Goal: Task Accomplishment & Management: Manage account settings

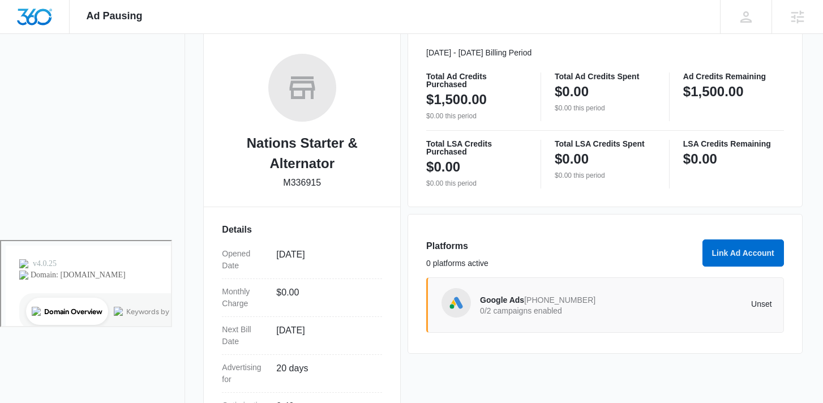
scroll to position [184, 0]
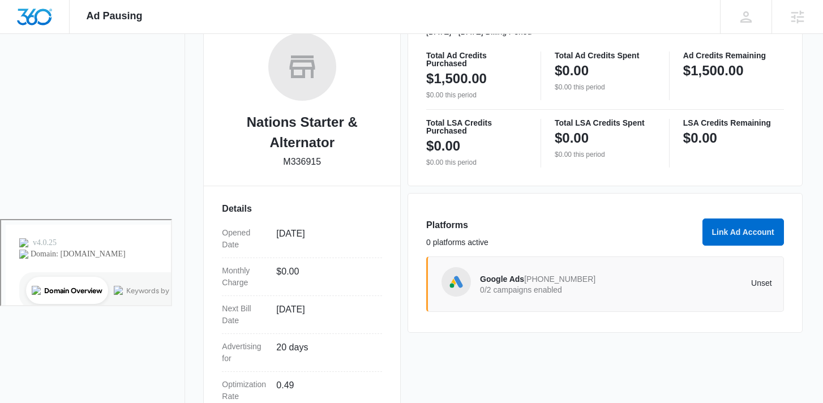
click at [492, 280] on span "Google Ads" at bounding box center [502, 279] width 44 height 9
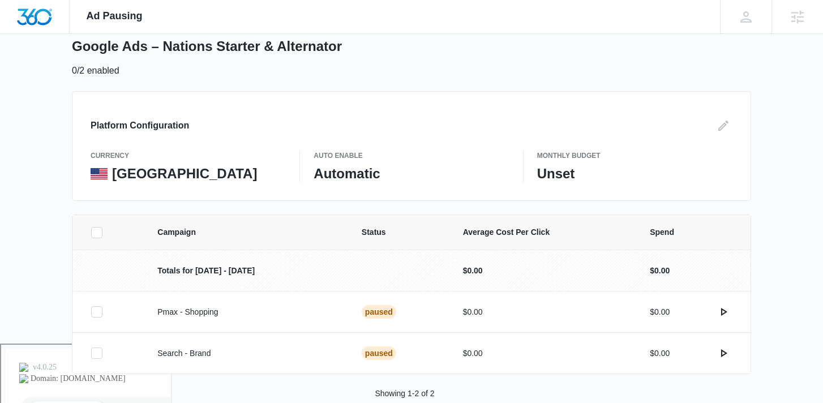
scroll to position [60, 0]
click at [724, 313] on icon "actions.activate" at bounding box center [724, 311] width 6 height 8
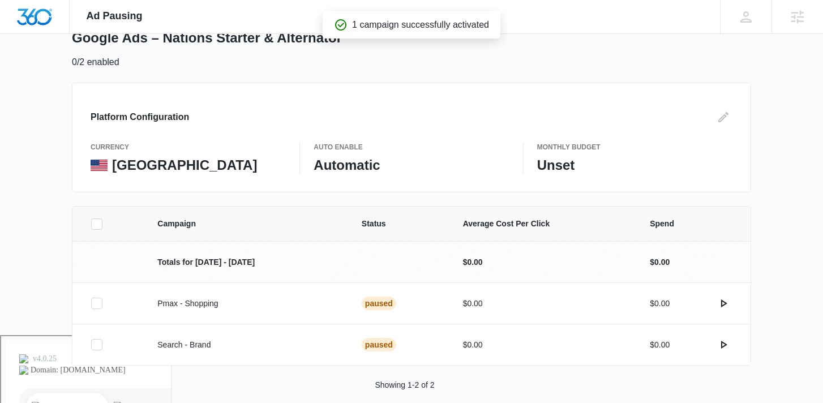
scroll to position [83, 0]
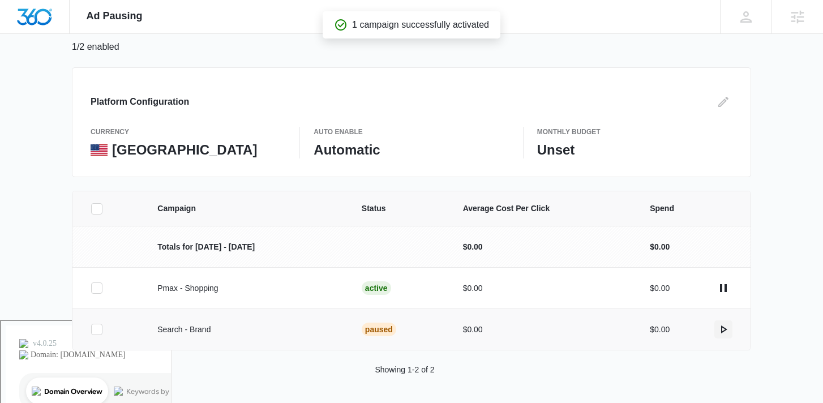
click at [725, 327] on icon "actions.activate" at bounding box center [724, 330] width 14 height 14
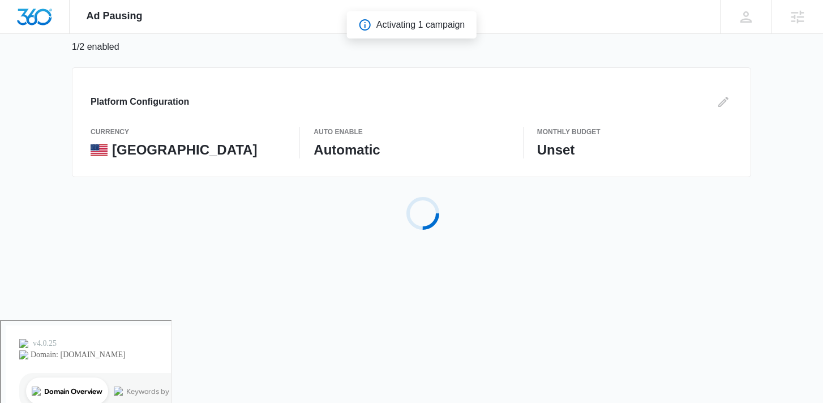
scroll to position [0, 0]
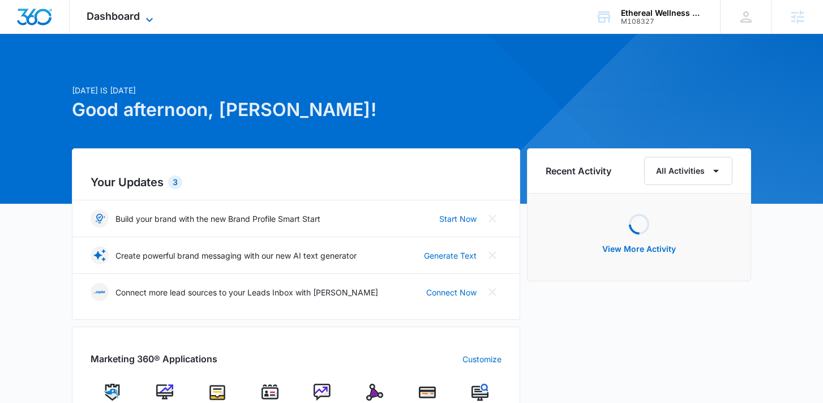
click at [138, 11] on span "Dashboard" at bounding box center [113, 16] width 53 height 12
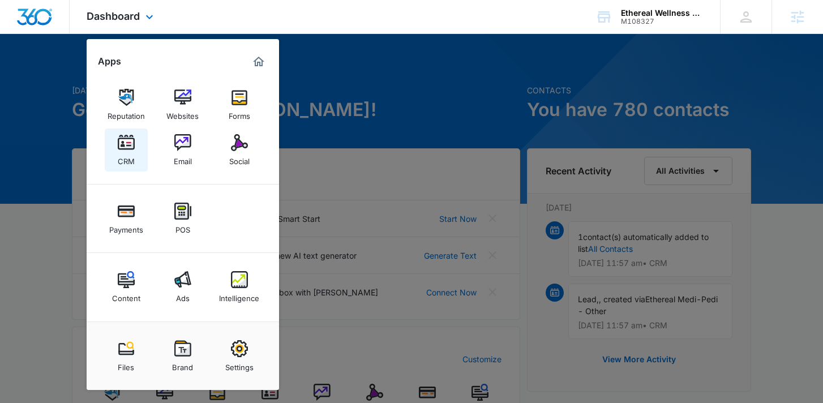
click at [118, 149] on img at bounding box center [126, 142] width 17 height 17
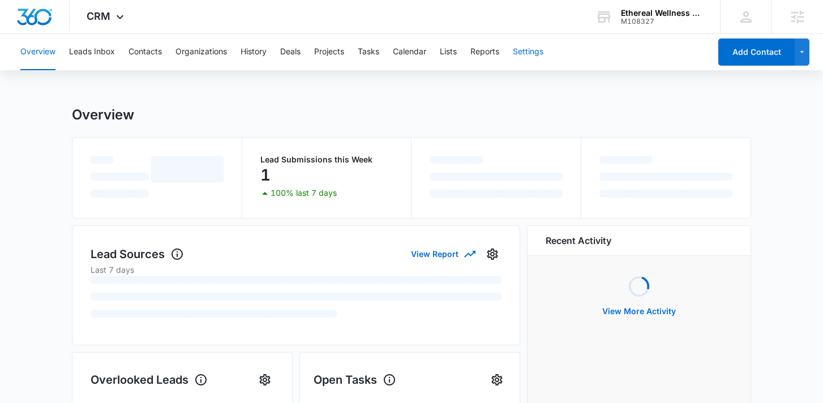
click at [535, 44] on button "Settings" at bounding box center [528, 52] width 31 height 36
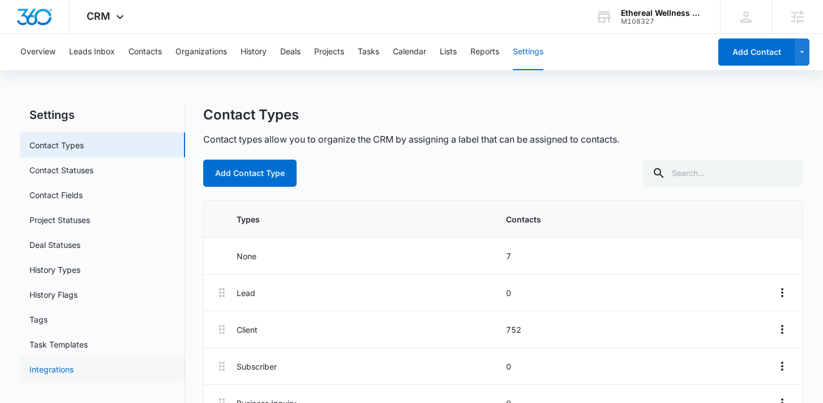
click at [74, 370] on link "Integrations" at bounding box center [51, 369] width 44 height 12
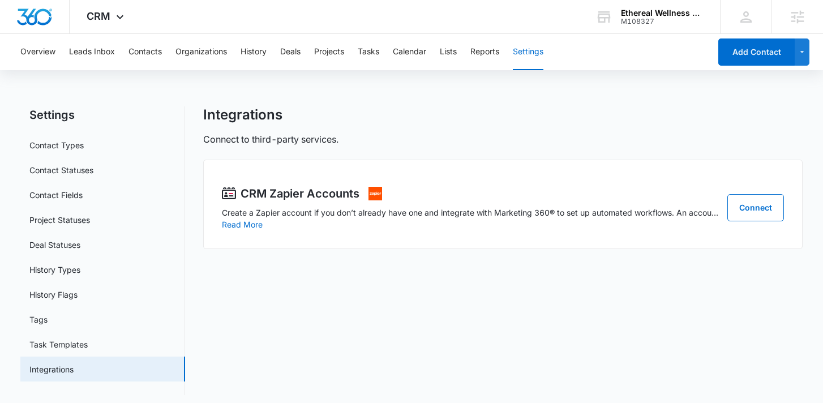
scroll to position [6, 0]
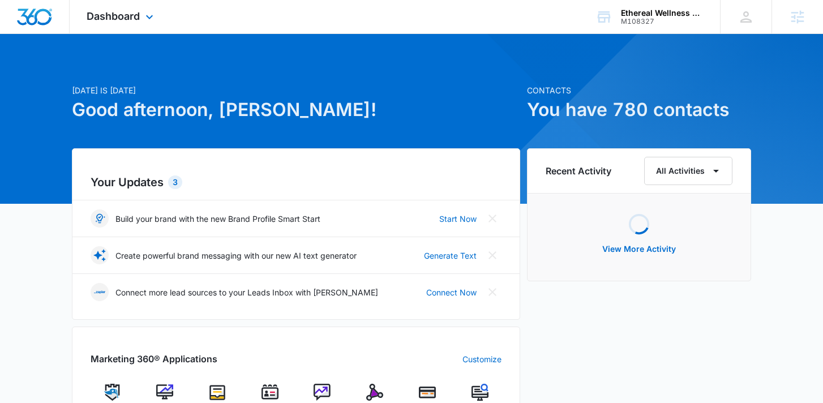
click at [152, 24] on div "Dashboard Apps Reputation Websites Forms CRM Email Social Payments POS Content …" at bounding box center [122, 16] width 104 height 33
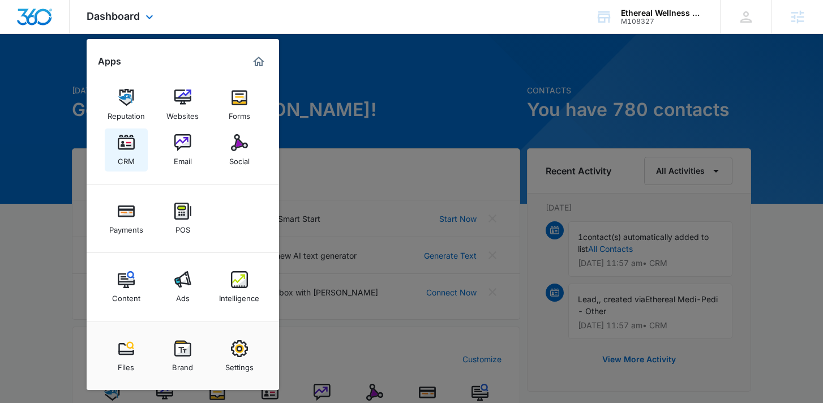
click at [120, 152] on div "CRM" at bounding box center [126, 158] width 17 height 15
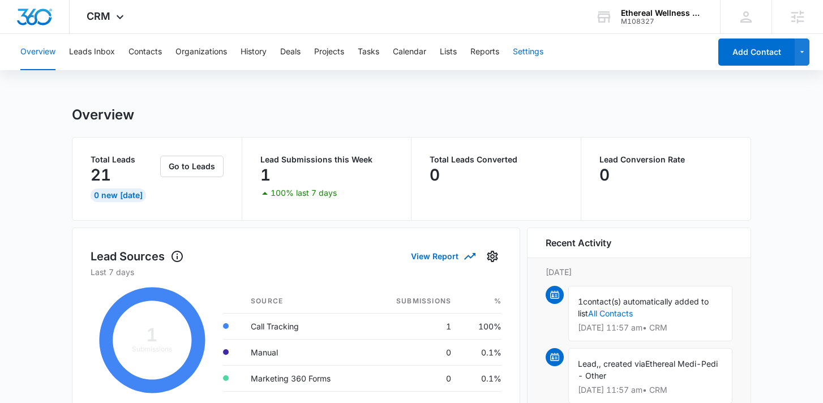
click at [537, 60] on button "Settings" at bounding box center [528, 52] width 31 height 36
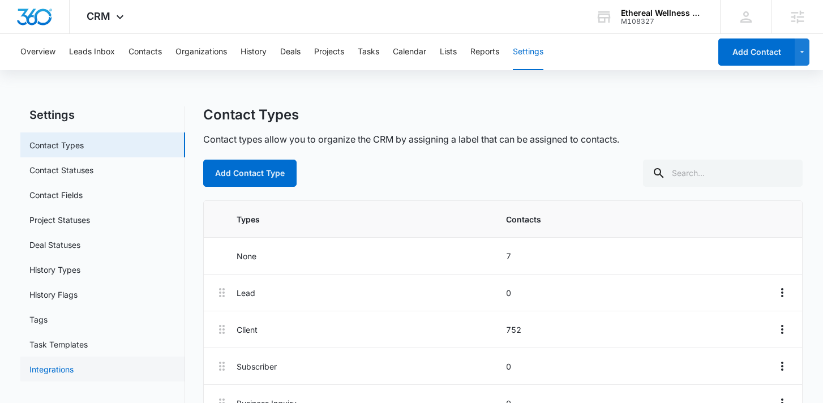
click at [74, 374] on link "Integrations" at bounding box center [51, 369] width 44 height 12
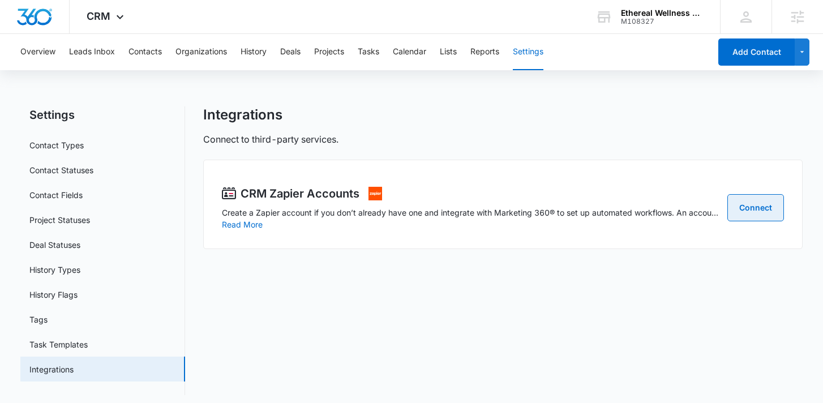
click at [743, 209] on link "Connect" at bounding box center [755, 207] width 57 height 27
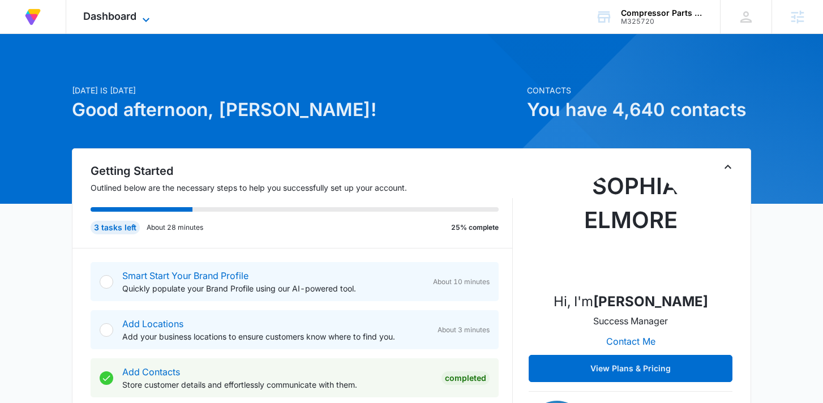
click at [135, 15] on span "Dashboard" at bounding box center [109, 16] width 53 height 12
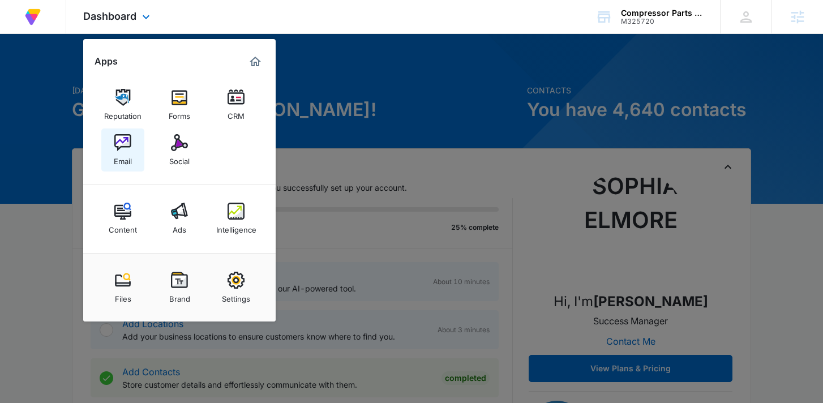
click at [130, 145] on img at bounding box center [122, 142] width 17 height 17
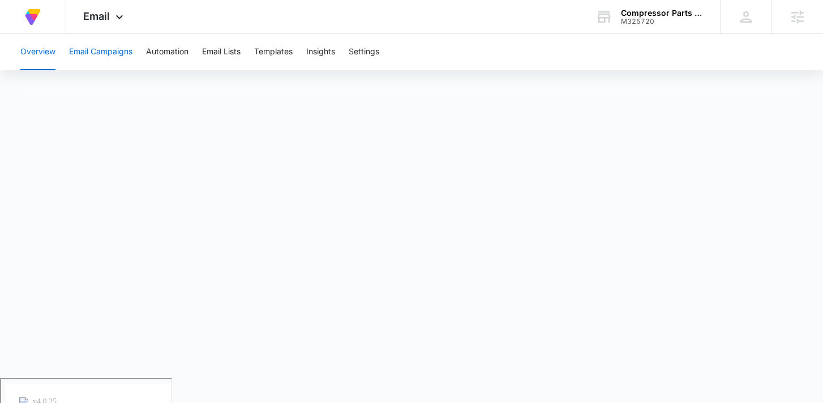
click at [121, 50] on button "Email Campaigns" at bounding box center [100, 52] width 63 height 36
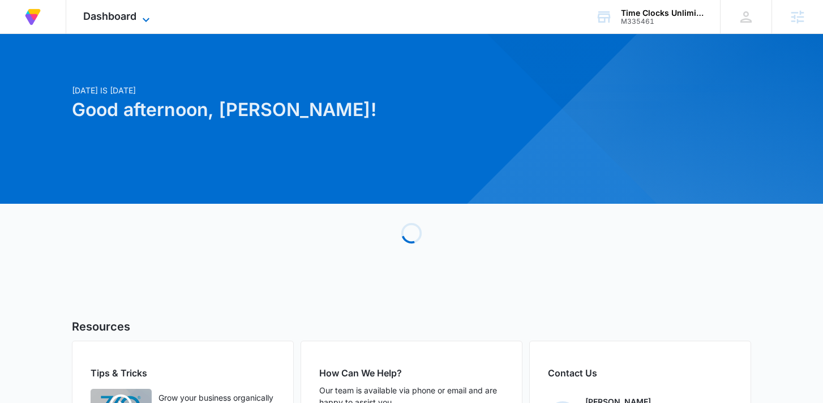
click at [140, 16] on icon at bounding box center [146, 20] width 14 height 14
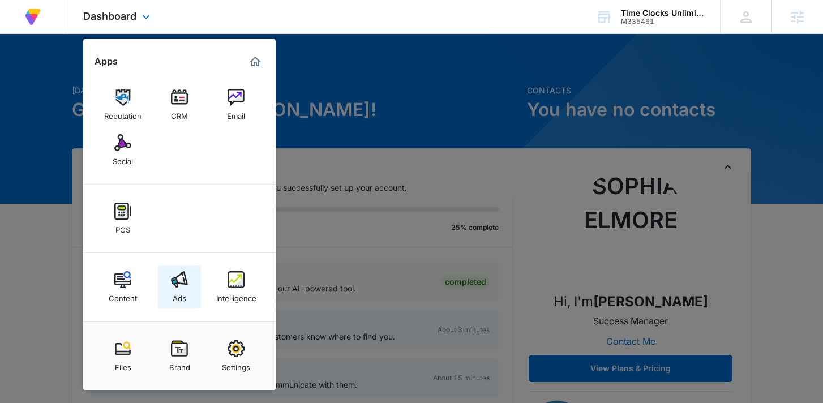
click at [177, 286] on img at bounding box center [179, 279] width 17 height 17
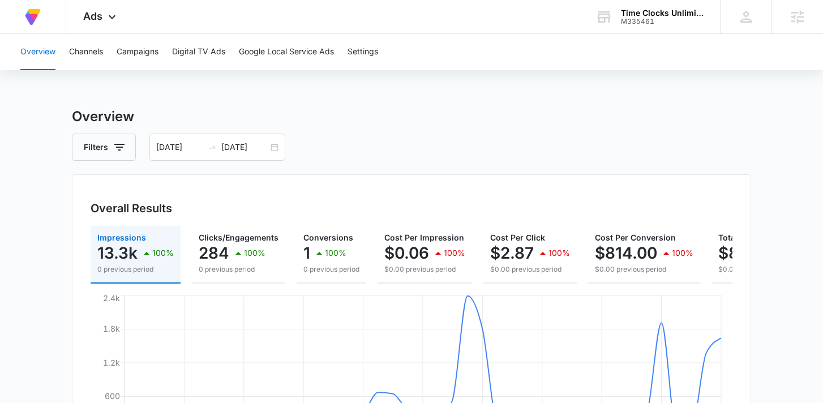
click at [487, 202] on div "Overall Results" at bounding box center [412, 208] width 642 height 17
